Goal: Navigation & Orientation: Find specific page/section

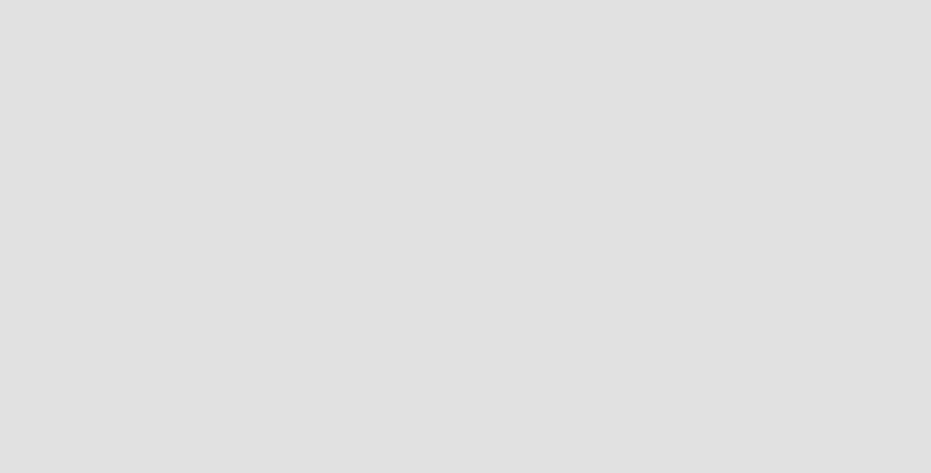
scroll to position [495, 953]
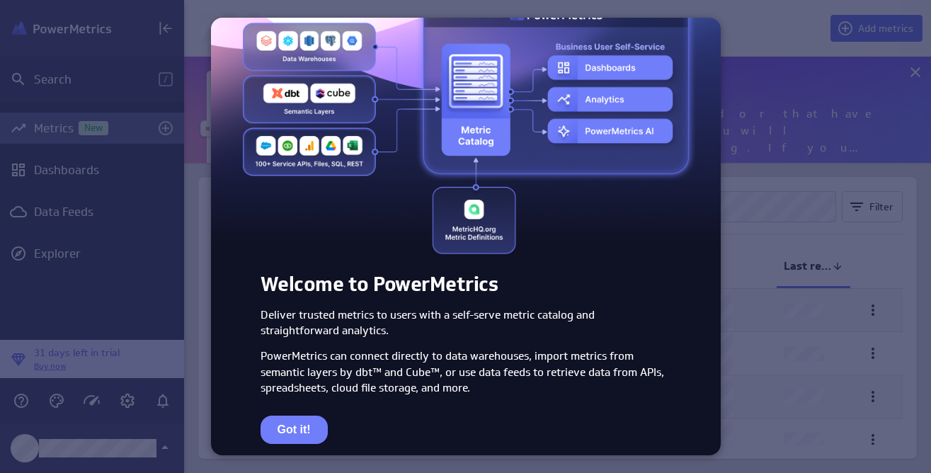
scroll to position [67, 0]
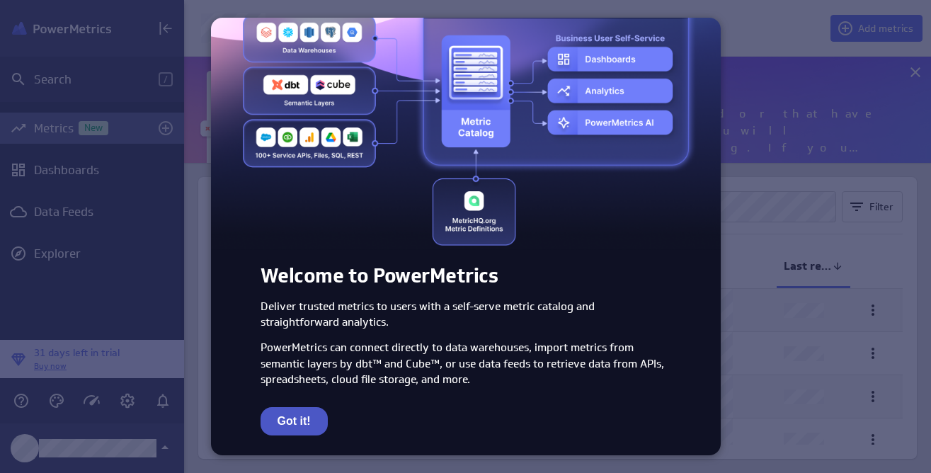
click at [288, 419] on button "Got it!" at bounding box center [293, 421] width 67 height 28
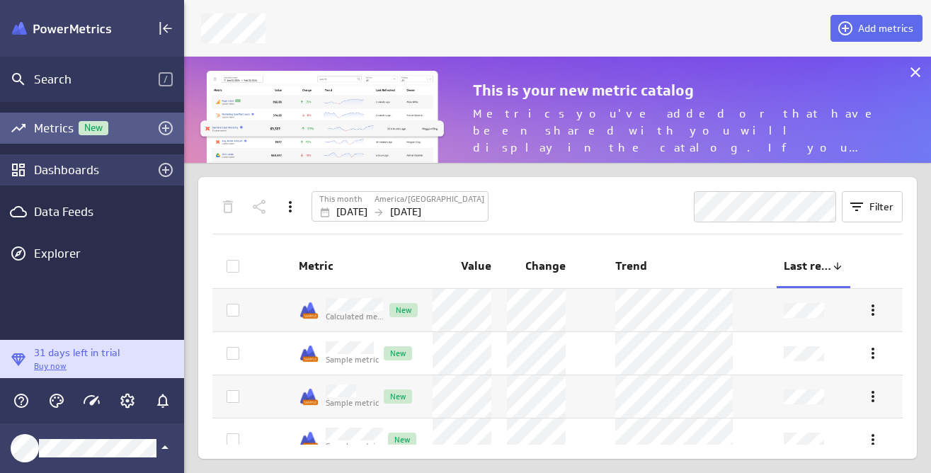
click at [79, 171] on div "Dashboards" at bounding box center [92, 170] width 116 height 16
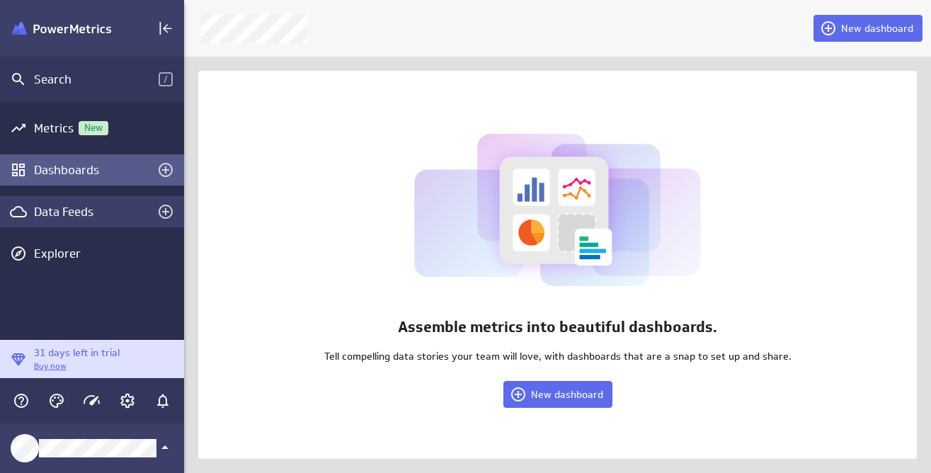
click at [81, 212] on div "Data Feeds" at bounding box center [92, 212] width 116 height 16
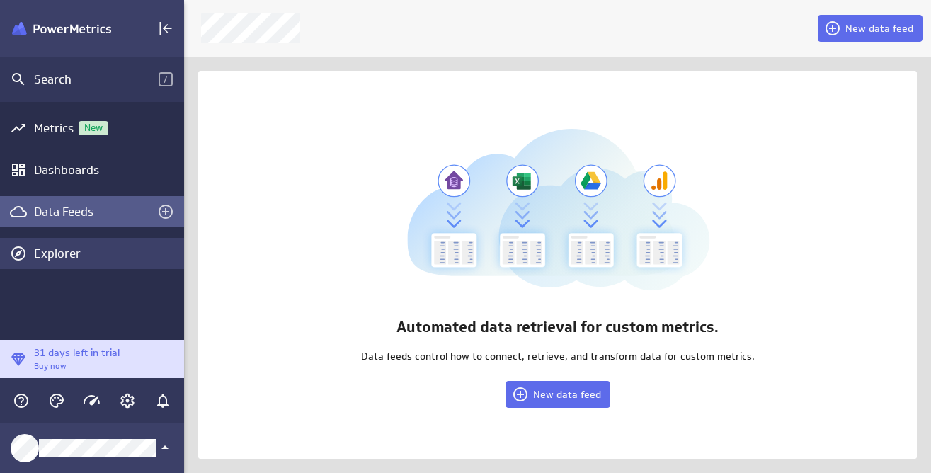
click at [80, 243] on div "Explorer" at bounding box center [92, 253] width 184 height 31
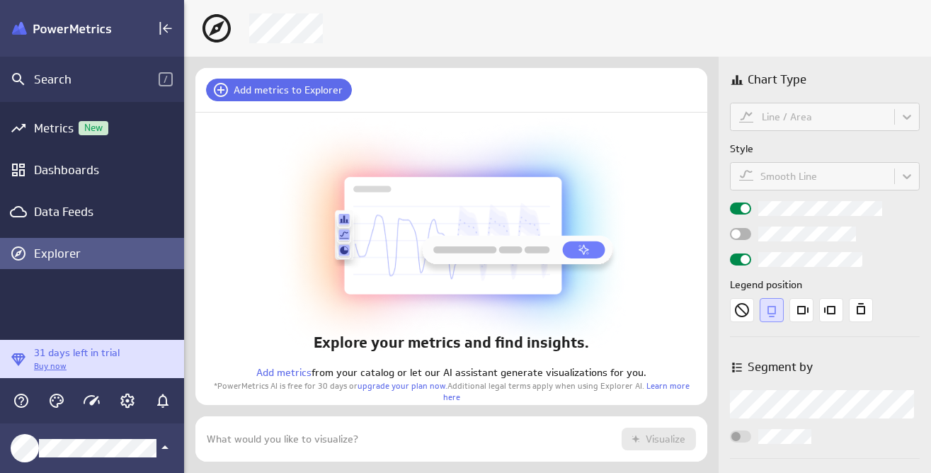
scroll to position [67, 534]
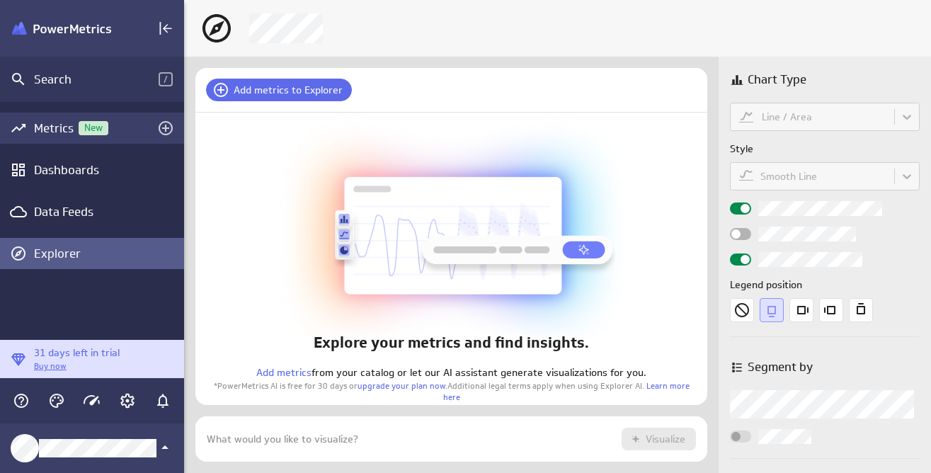
click at [49, 132] on div "Metrics New" at bounding box center [92, 128] width 116 height 16
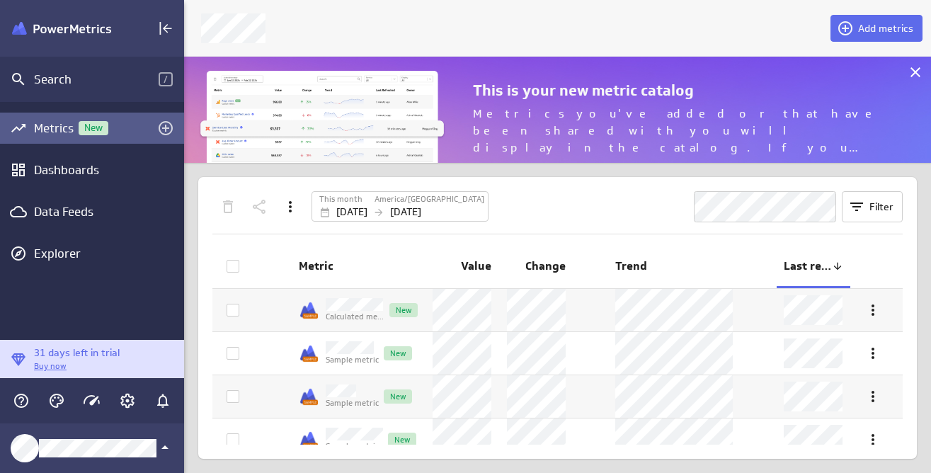
scroll to position [128, 769]
click at [54, 162] on div "Dashboards" at bounding box center [92, 170] width 116 height 16
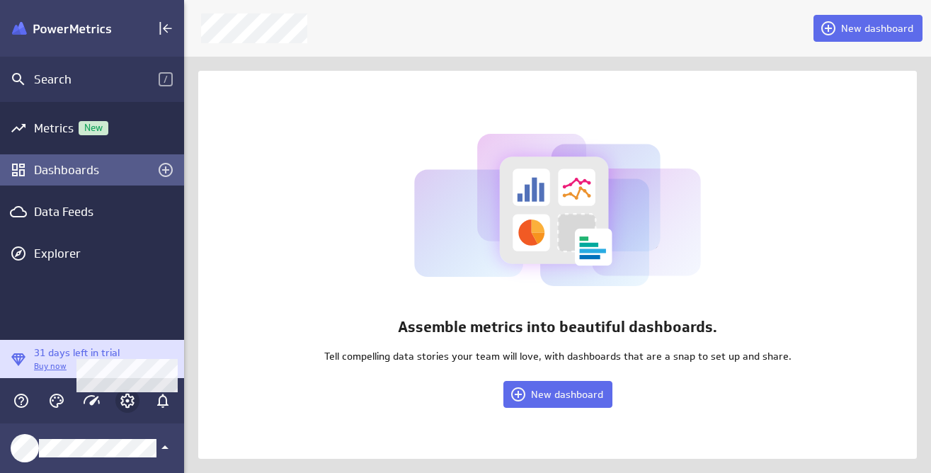
click at [127, 405] on icon "Account and settings" at bounding box center [127, 400] width 17 height 17
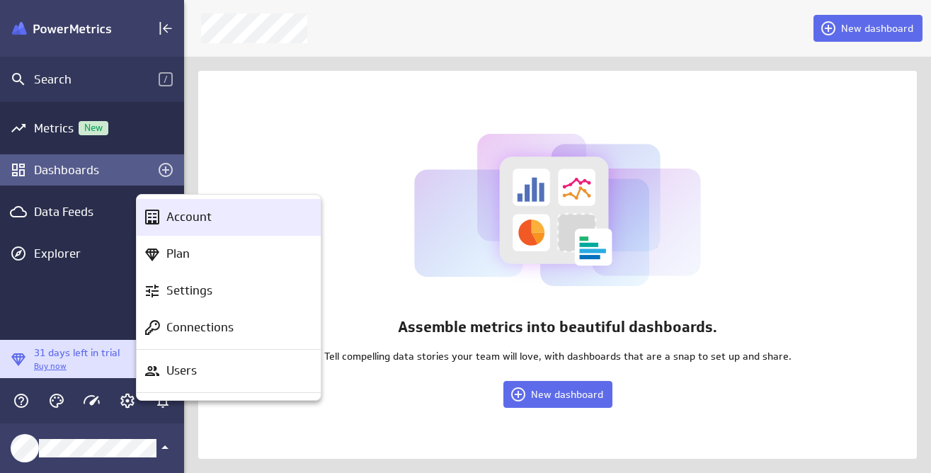
click at [187, 217] on p "Account" at bounding box center [188, 217] width 45 height 18
